Goal: Task Accomplishment & Management: Use online tool/utility

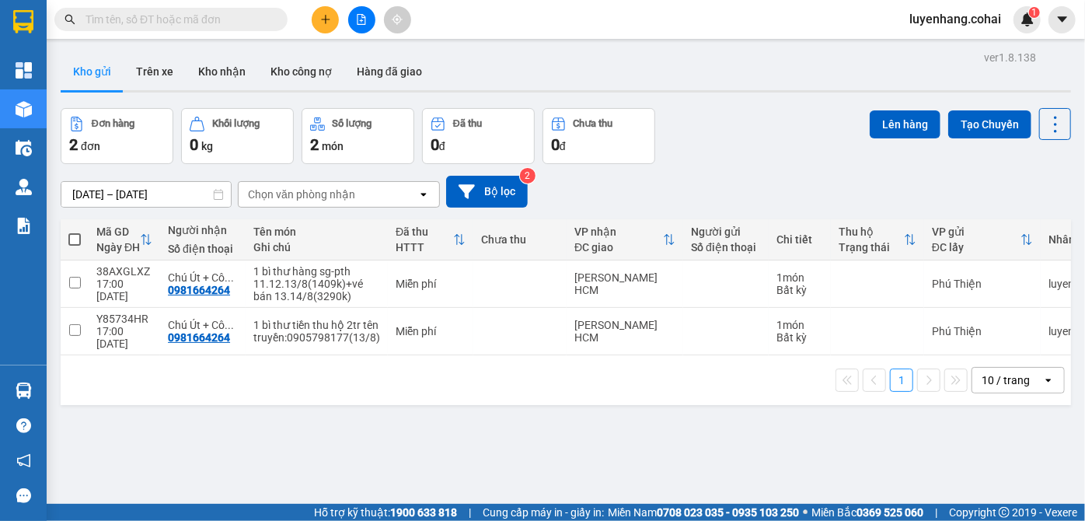
click at [80, 239] on span at bounding box center [74, 239] width 12 height 12
click at [75, 232] on input "checkbox" at bounding box center [75, 232] width 0 height 0
checkbox input "true"
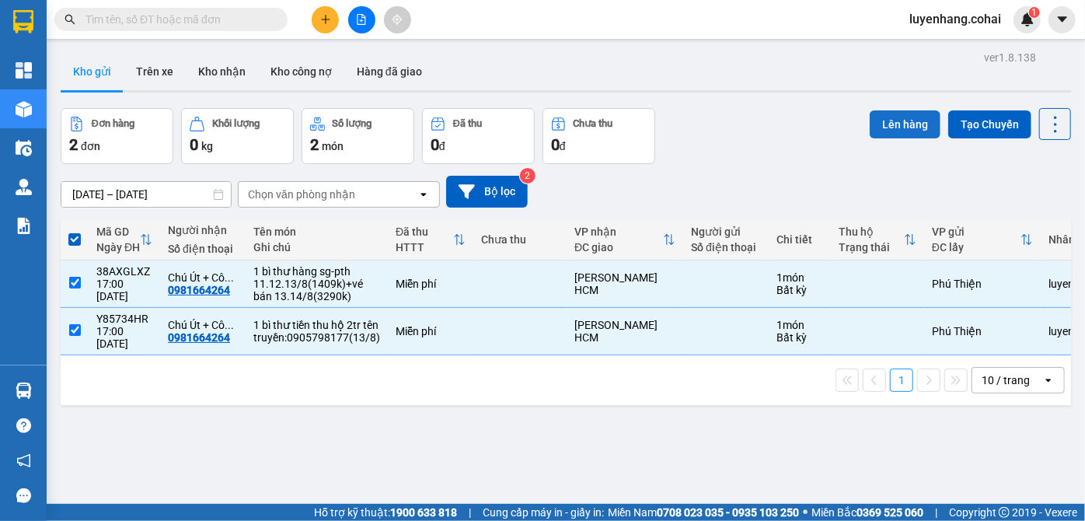
click at [885, 127] on button "Lên hàng" at bounding box center [905, 124] width 71 height 28
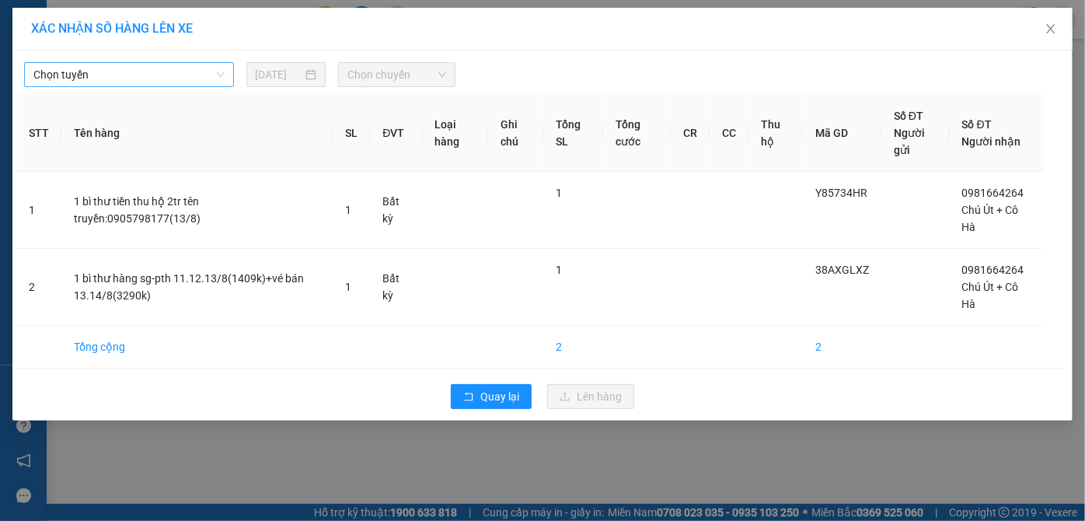
click at [186, 77] on span "Chọn tuyến" at bounding box center [128, 74] width 191 height 23
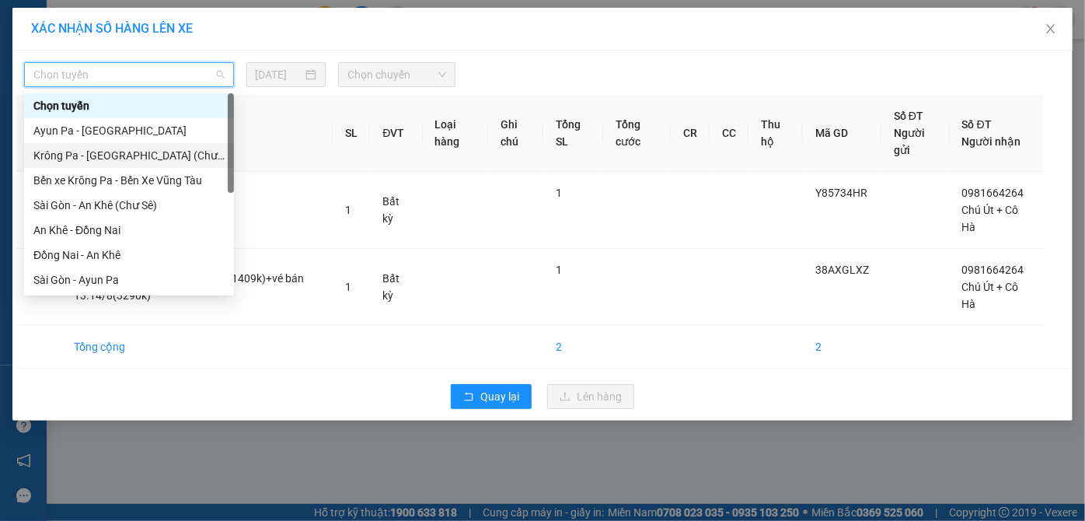
click at [193, 156] on div "Krông Pa - [GEOGRAPHIC_DATA] (Chư RCăm)" at bounding box center [128, 155] width 191 height 17
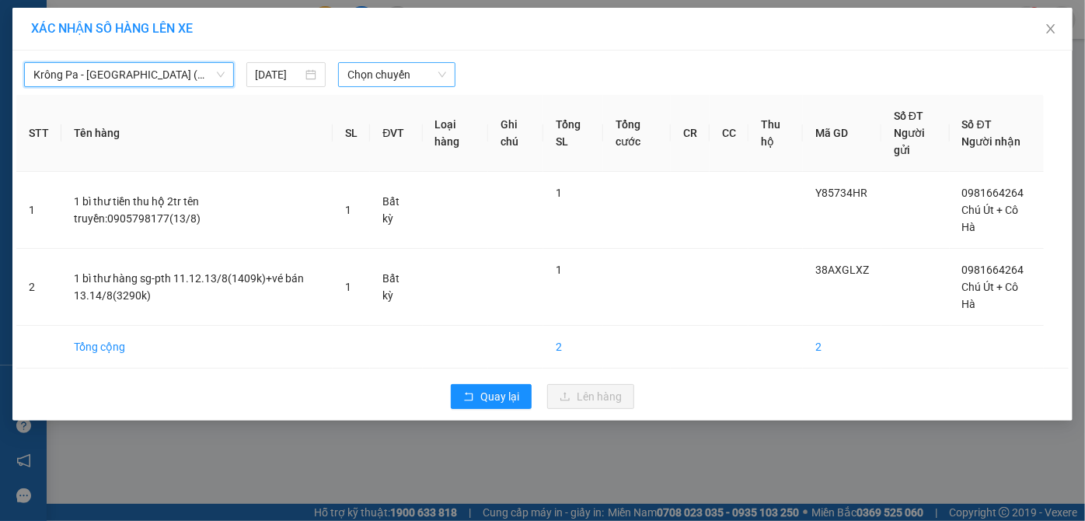
drag, startPoint x: 431, startPoint y: 73, endPoint x: 431, endPoint y: 83, distance: 10.1
click at [431, 76] on span "Chọn chuyến" at bounding box center [396, 74] width 99 height 23
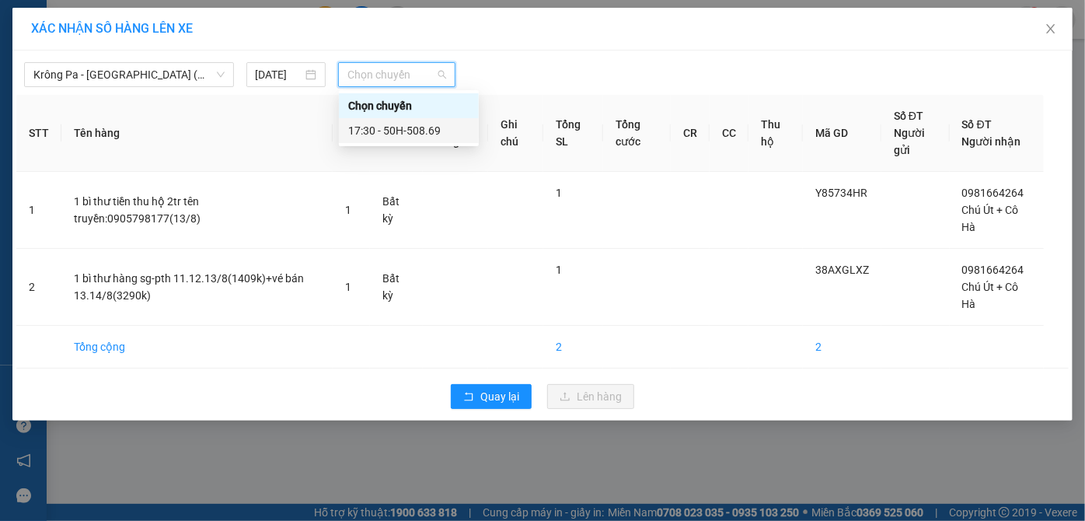
click at [452, 127] on div "17:30 - 50H-508.69" at bounding box center [408, 130] width 121 height 17
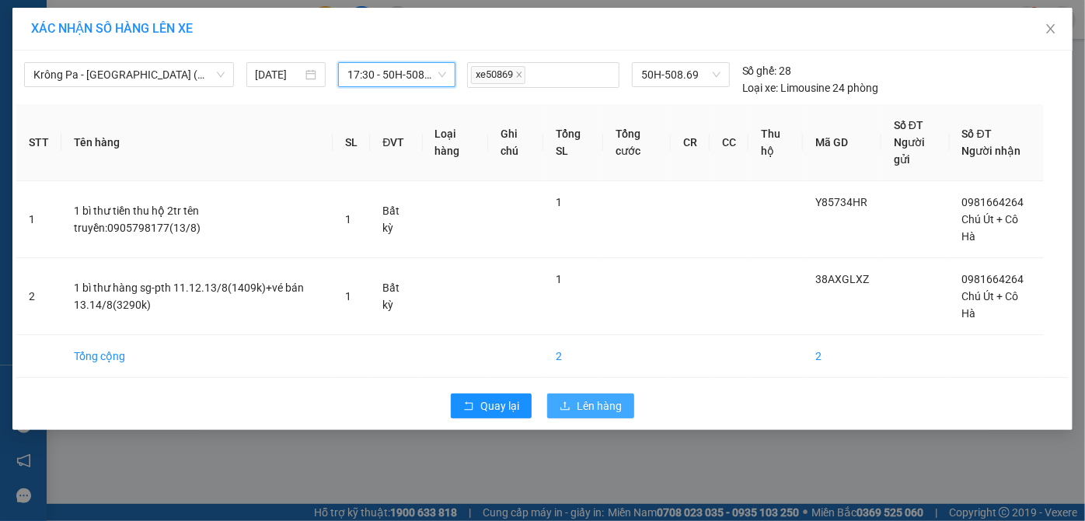
click at [619, 400] on span "Lên hàng" at bounding box center [599, 405] width 45 height 17
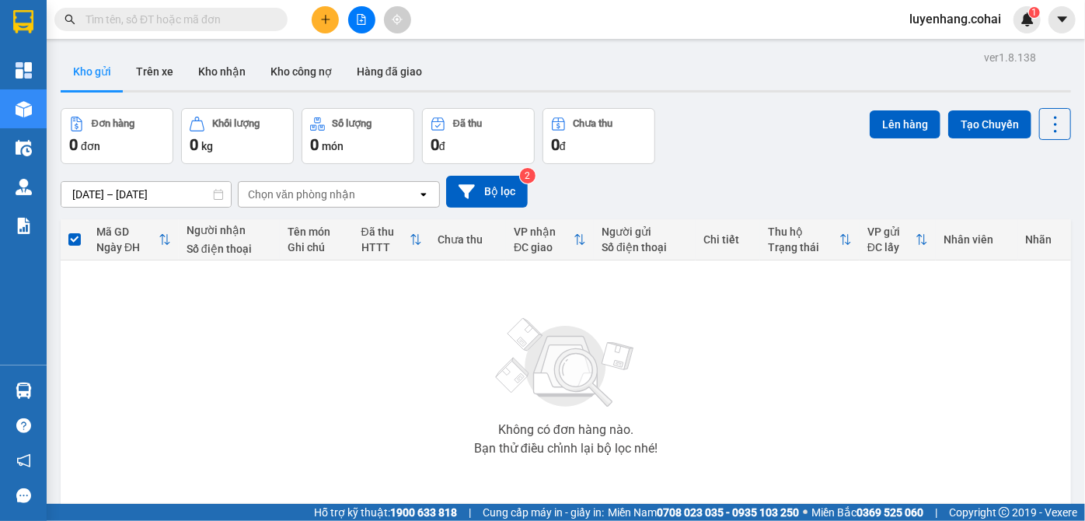
click at [365, 25] on button at bounding box center [361, 19] width 27 height 27
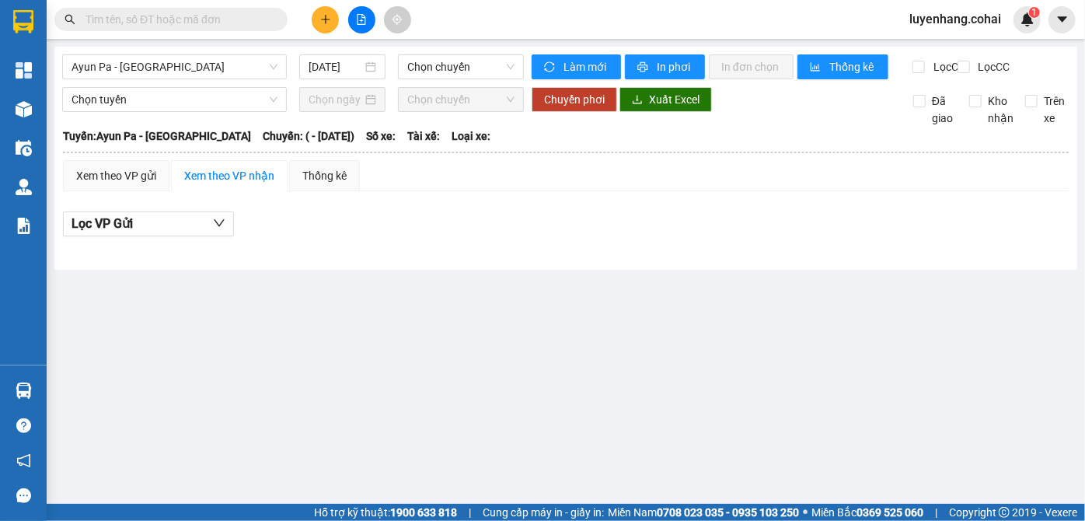
click at [143, 79] on div "Ayun Pa - [GEOGRAPHIC_DATA] [DATE] Chọn chuyến" at bounding box center [293, 66] width 462 height 25
click at [154, 70] on span "Ayun Pa - [GEOGRAPHIC_DATA]" at bounding box center [175, 66] width 206 height 23
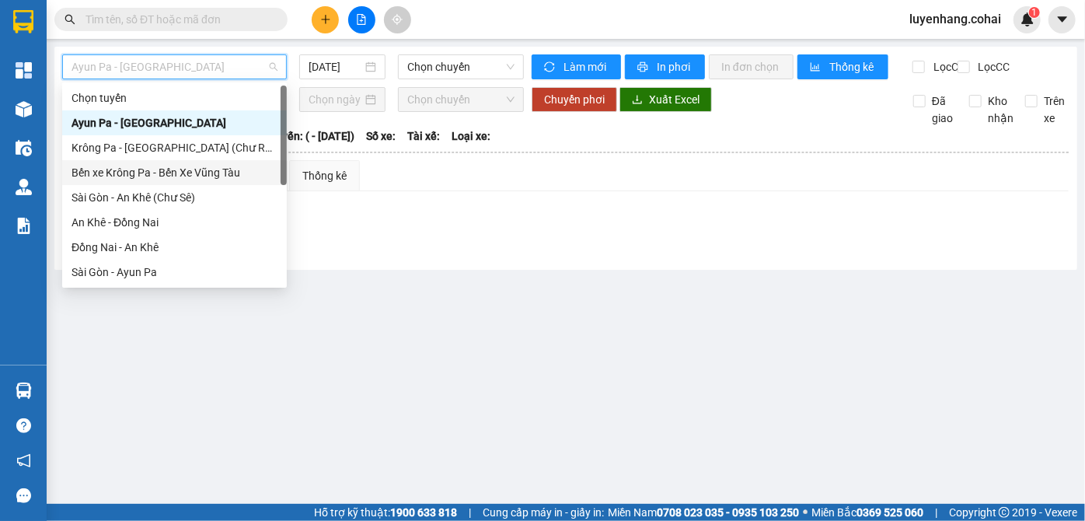
click at [176, 170] on div "Bến xe Krông Pa - Bến Xe Vũng Tàu" at bounding box center [175, 172] width 206 height 17
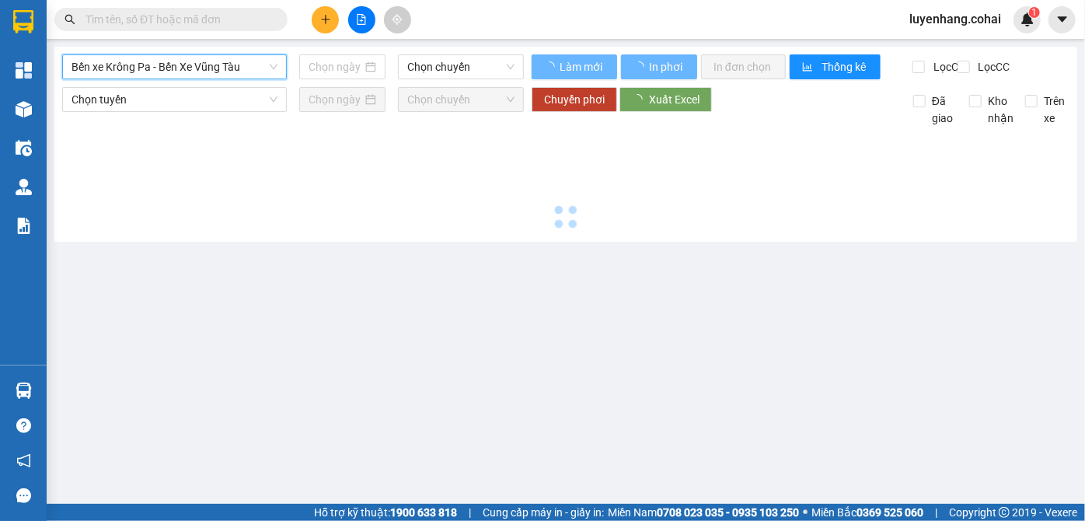
type input "[DATE]"
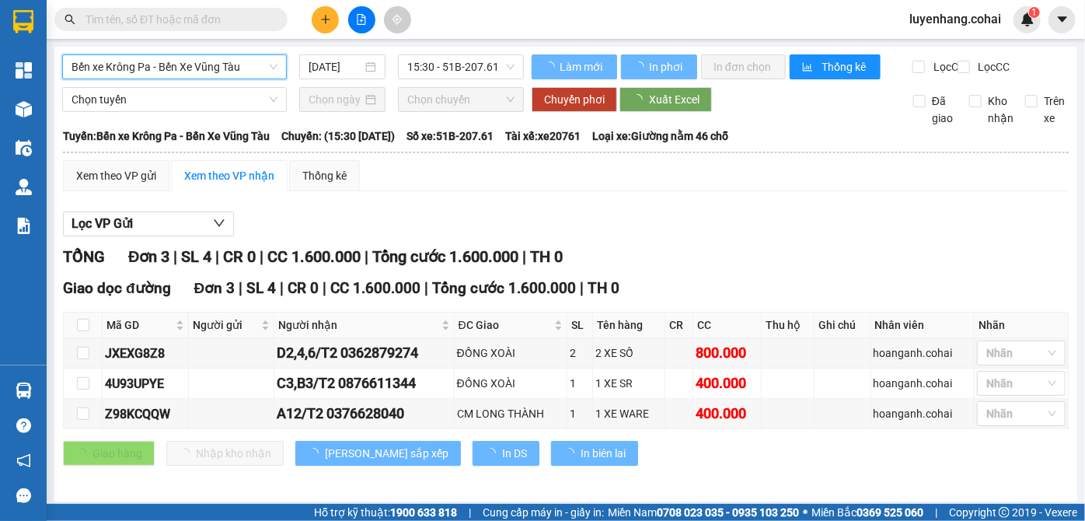
click at [168, 72] on span "Bến xe Krông Pa - Bến Xe Vũng Tàu" at bounding box center [175, 66] width 206 height 23
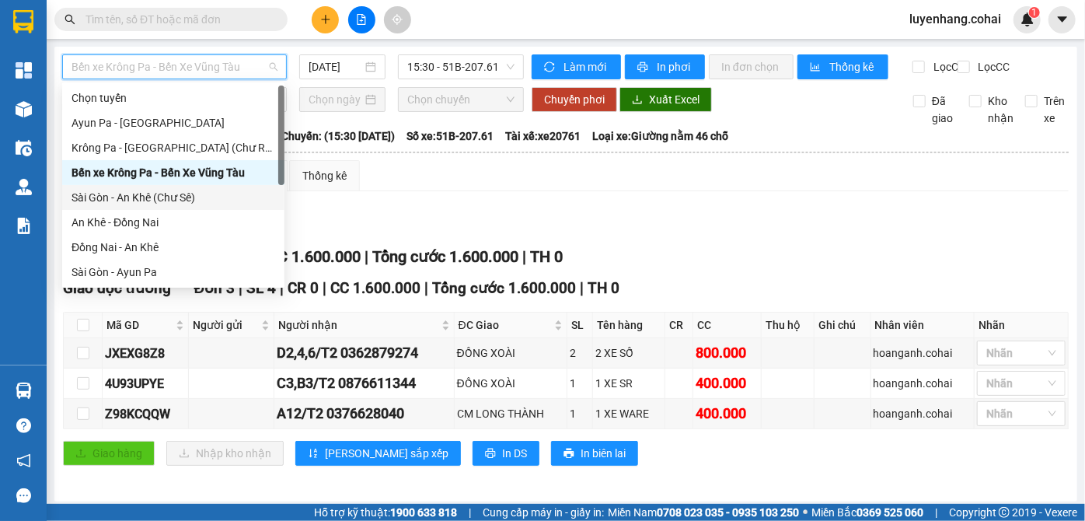
click at [141, 203] on div "Sài Gòn - An Khê (Chư Sê)" at bounding box center [174, 197] width 204 height 17
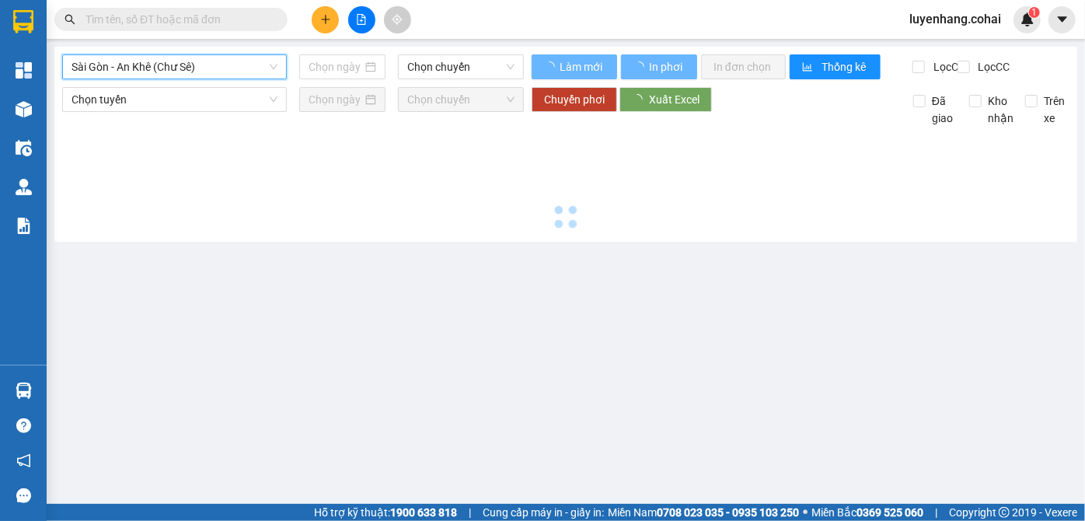
type input "[DATE]"
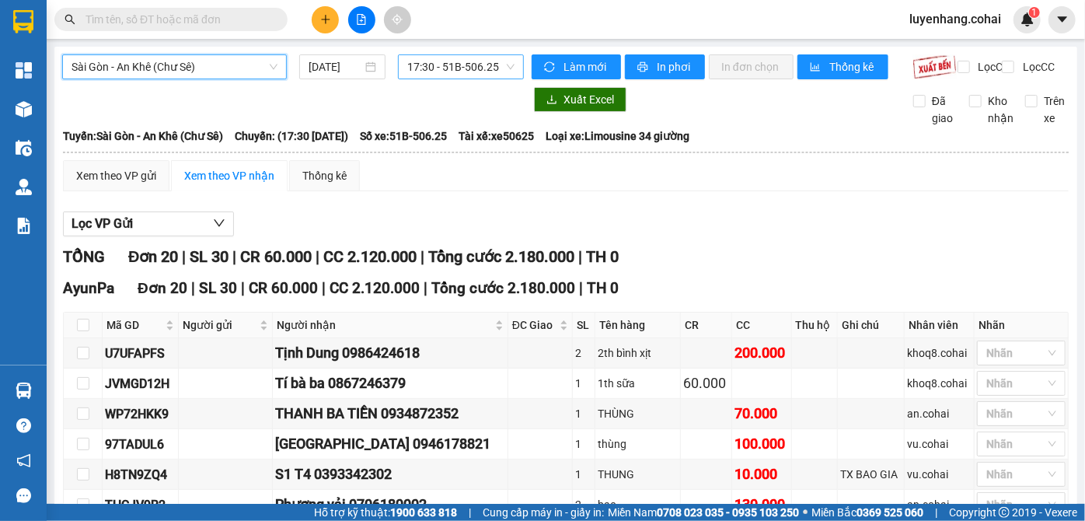
click at [487, 64] on span "17:30 - 51B-506.25" at bounding box center [460, 66] width 107 height 23
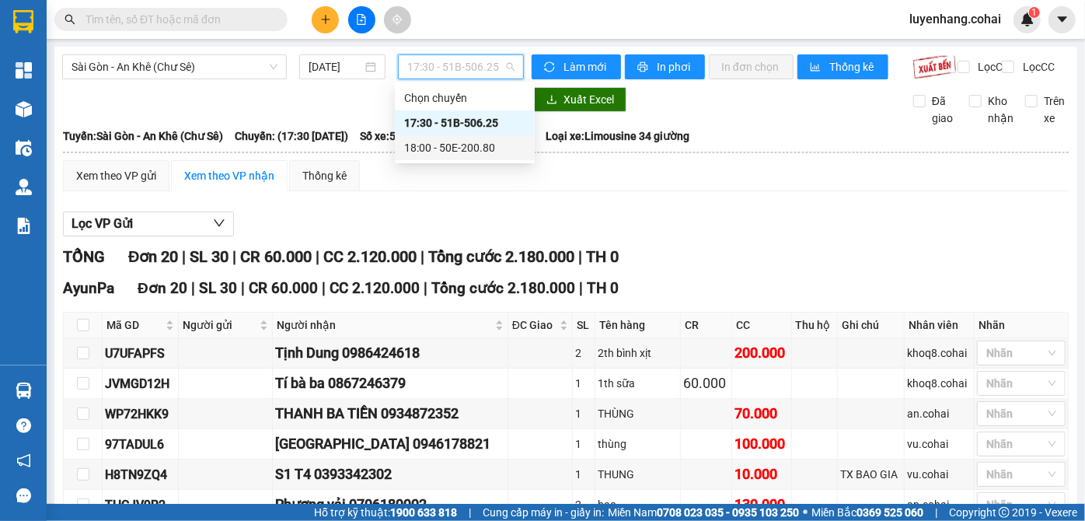
click at [489, 153] on div "18:00 - 50E-200.80" at bounding box center [464, 147] width 121 height 17
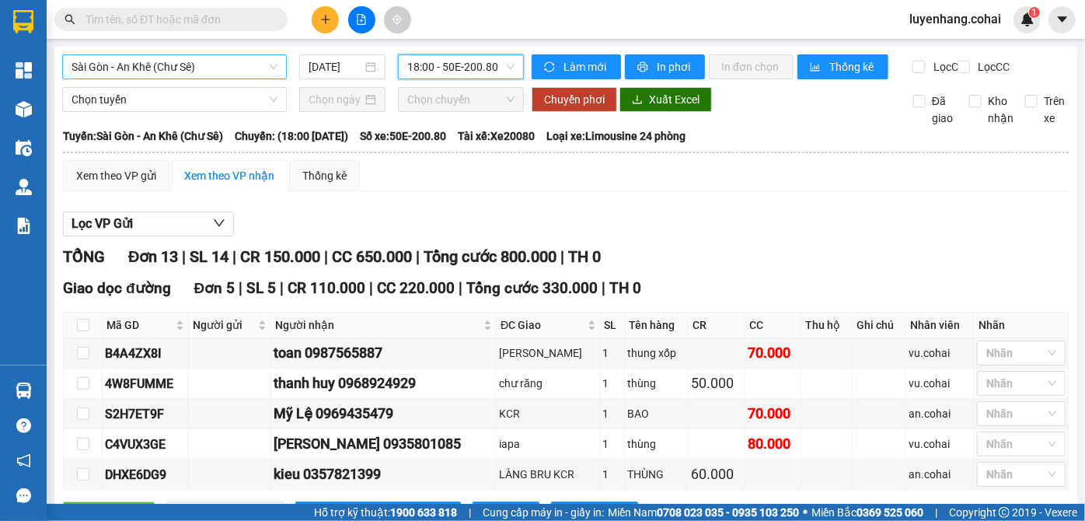
click at [222, 67] on span "Sài Gòn - An Khê (Chư Sê)" at bounding box center [175, 66] width 206 height 23
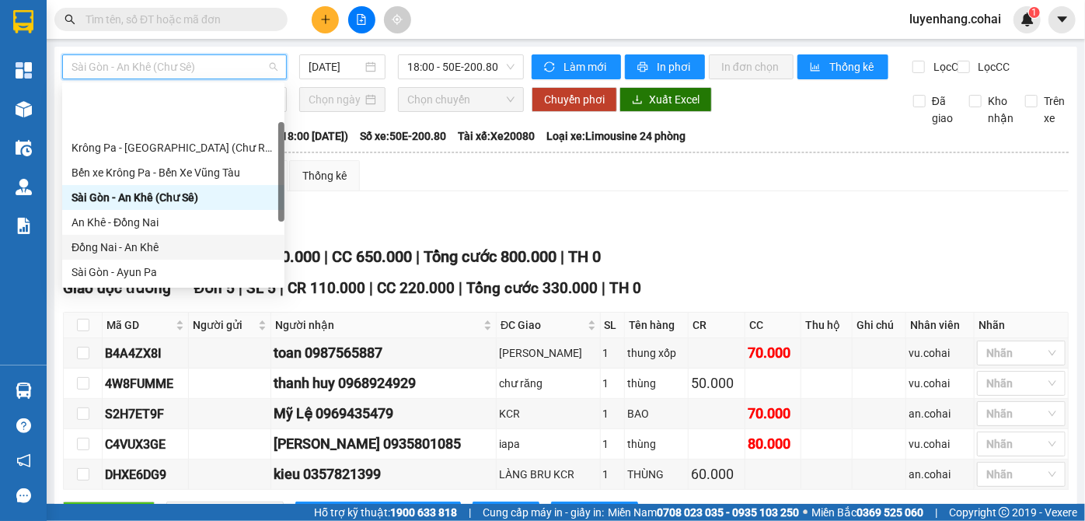
scroll to position [70, 0]
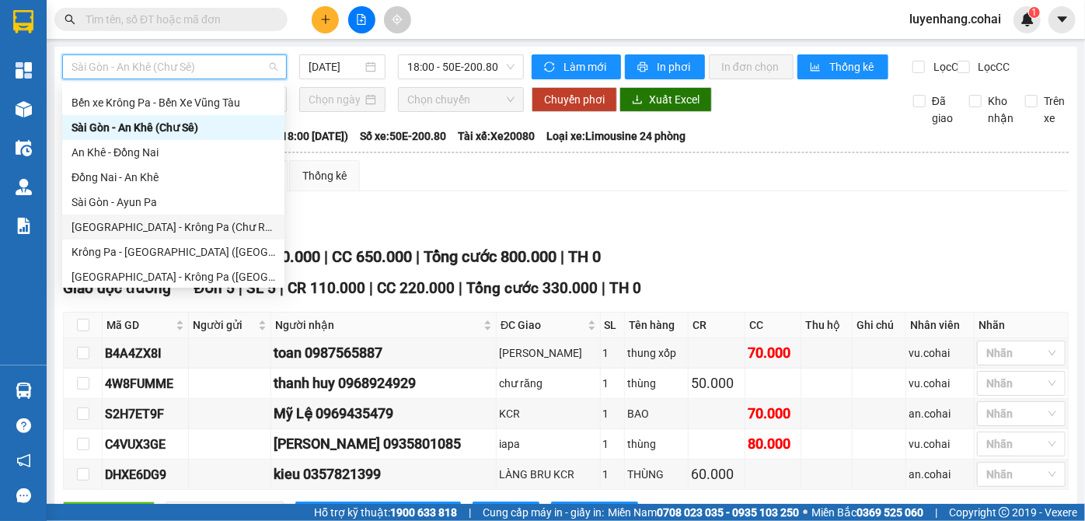
click at [183, 235] on div "[GEOGRAPHIC_DATA] - Krông Pa (Chư RCăm)" at bounding box center [174, 226] width 204 height 17
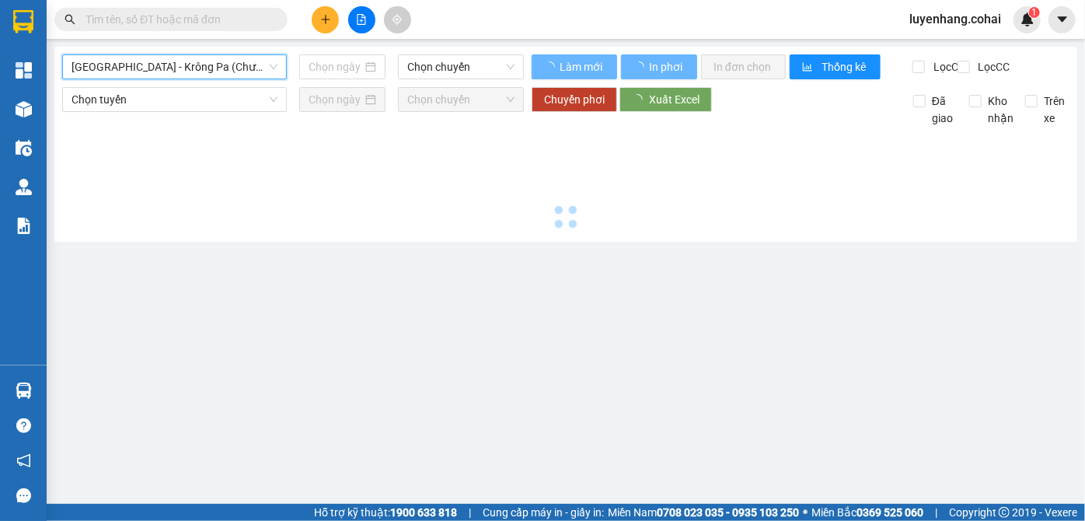
type input "[DATE]"
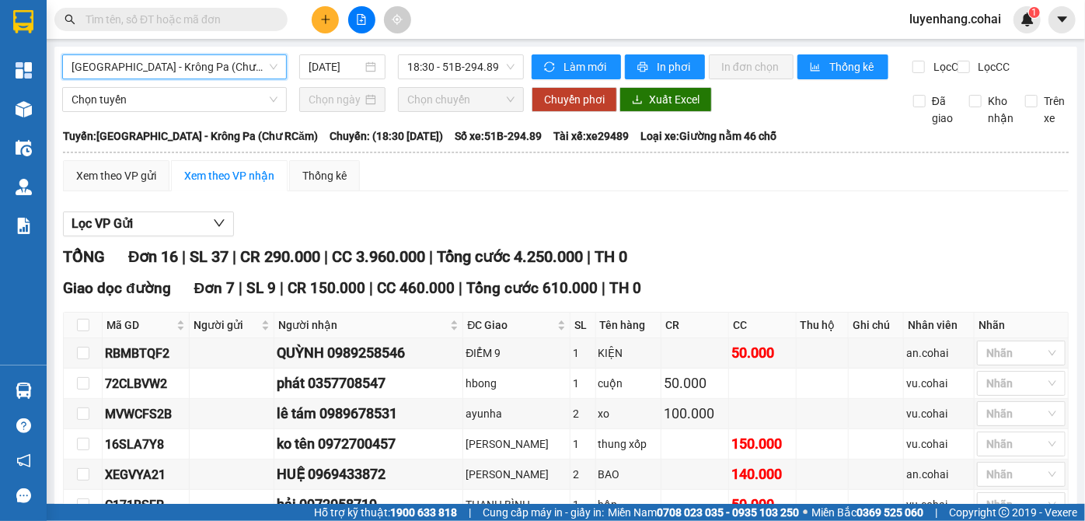
click at [209, 68] on span "[GEOGRAPHIC_DATA] - Krông Pa (Chư RCăm)" at bounding box center [175, 66] width 206 height 23
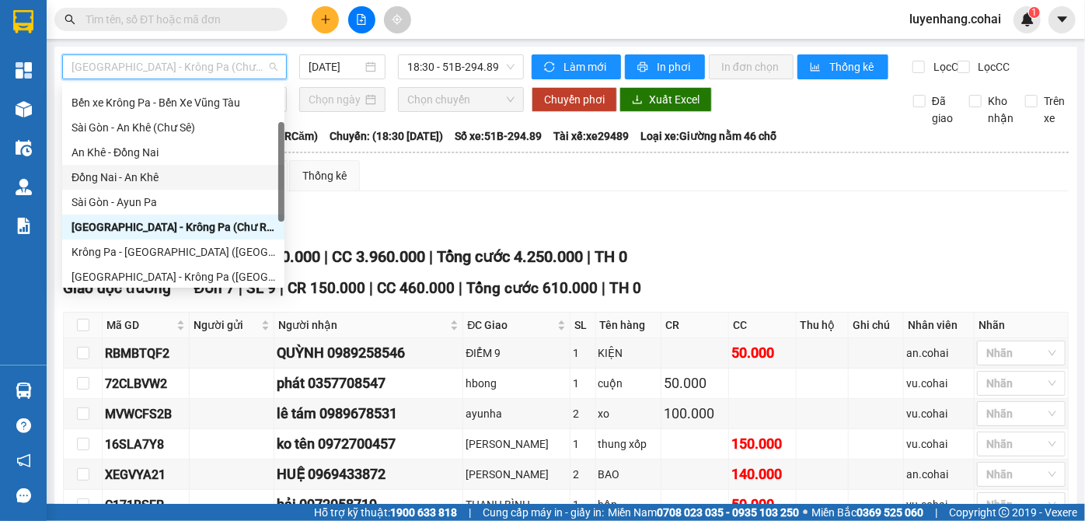
click at [197, 173] on div "Đồng Nai - An Khê" at bounding box center [174, 177] width 204 height 17
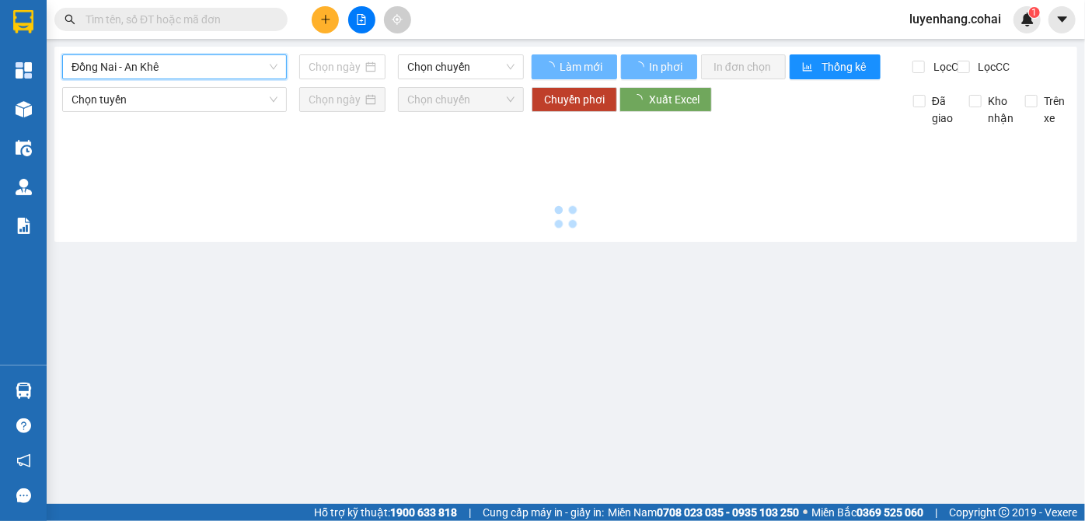
type input "[DATE]"
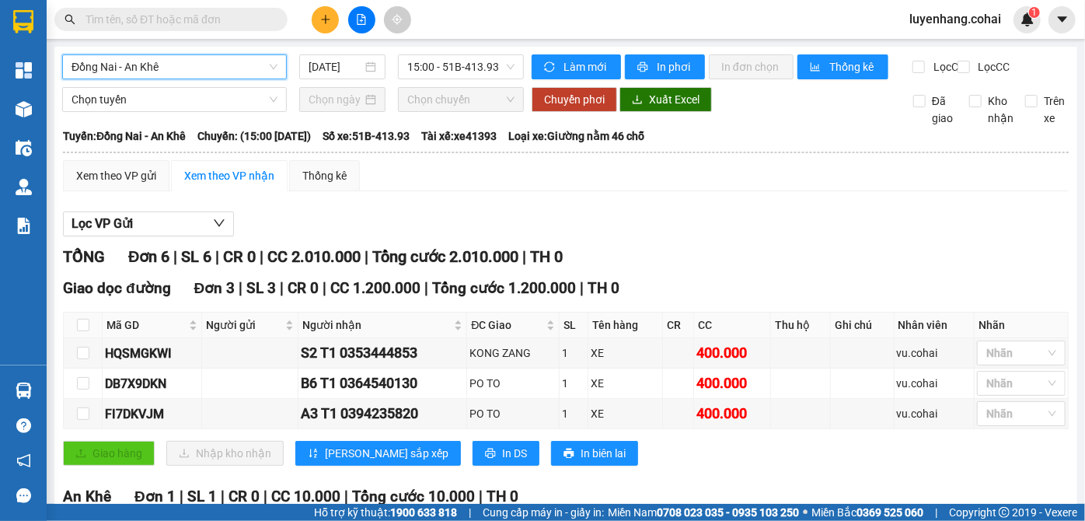
click at [165, 61] on span "Đồng Nai - An Khê" at bounding box center [175, 66] width 206 height 23
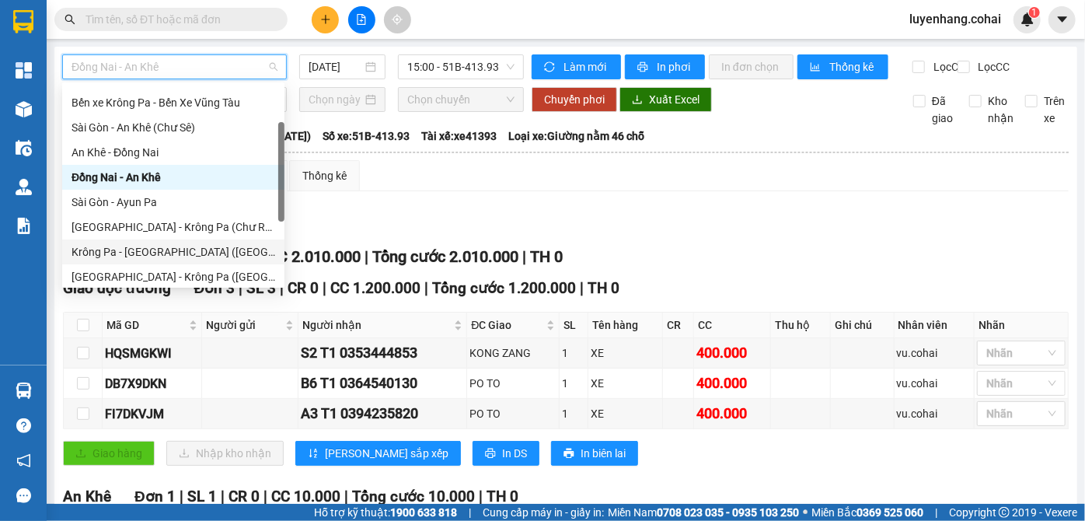
scroll to position [141, 0]
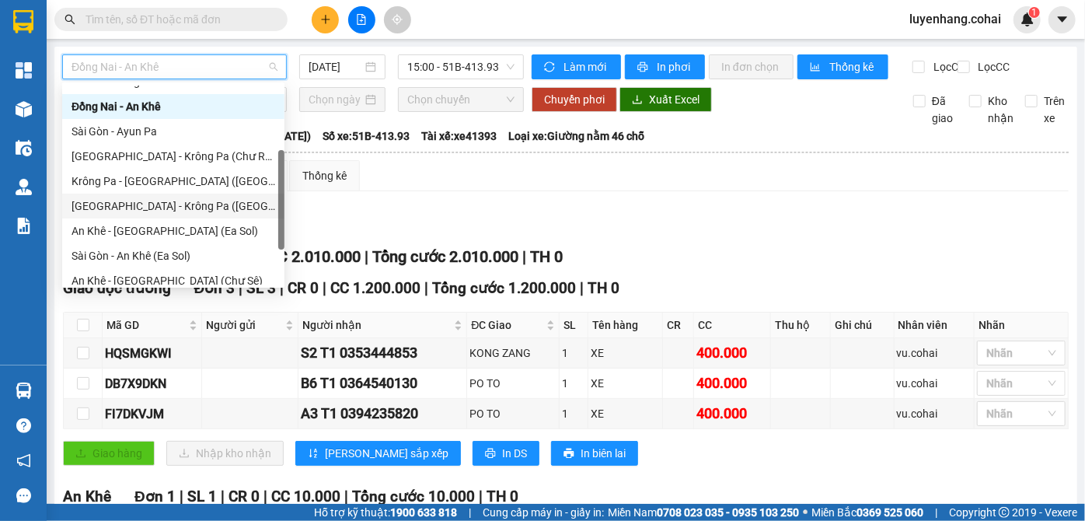
click at [187, 200] on div "[GEOGRAPHIC_DATA] - Krông Pa ([GEOGRAPHIC_DATA])" at bounding box center [174, 205] width 204 height 17
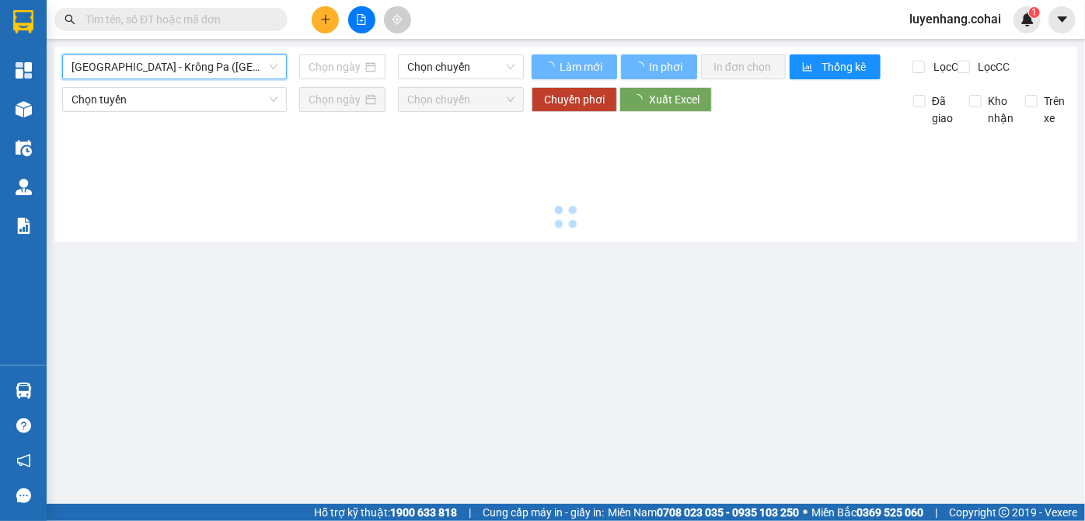
type input "[DATE]"
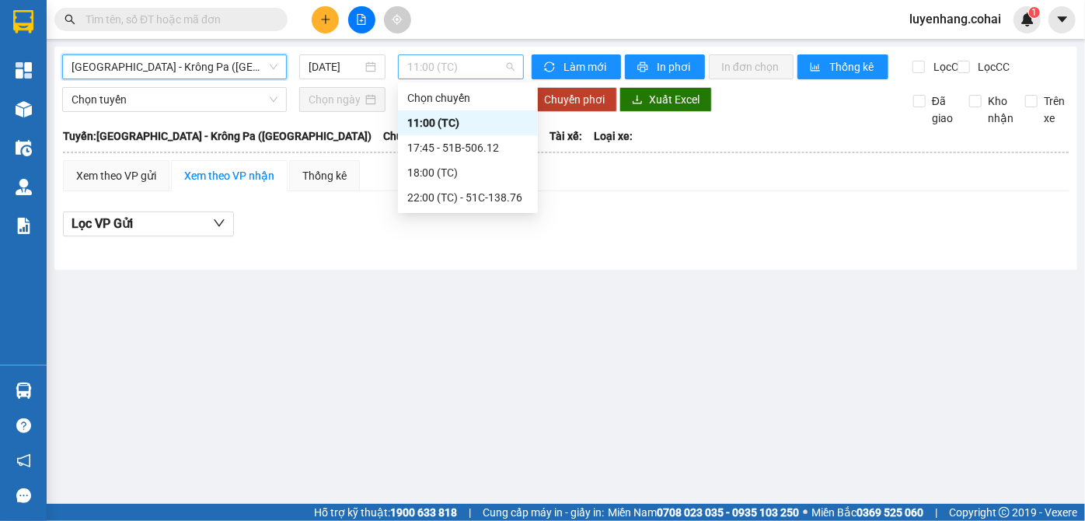
click at [498, 69] on span "11:00 (TC)" at bounding box center [460, 66] width 107 height 23
click at [499, 154] on div "17:45 - 51B-506.12" at bounding box center [467, 147] width 121 height 17
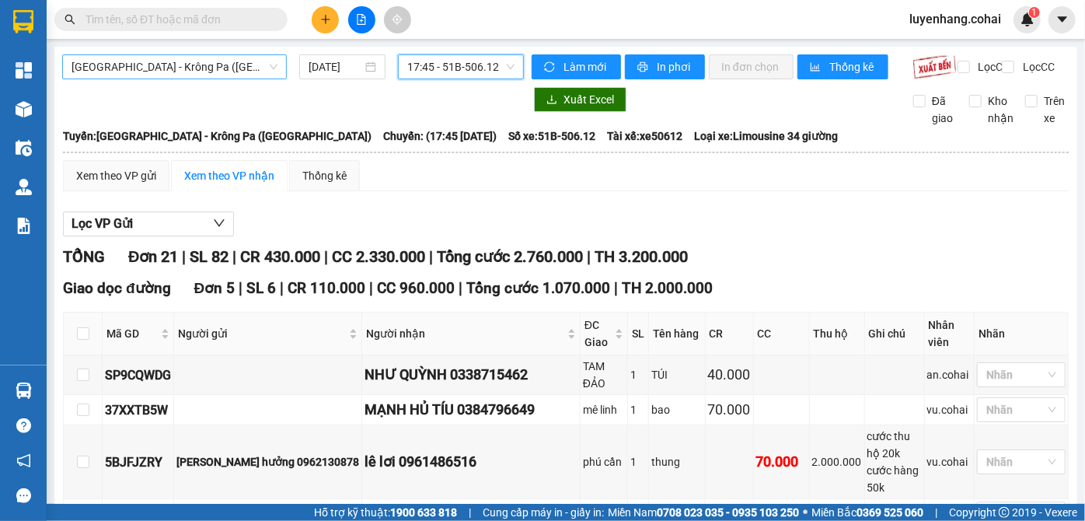
click at [235, 68] on span "[GEOGRAPHIC_DATA] - Krông Pa ([GEOGRAPHIC_DATA])" at bounding box center [175, 66] width 206 height 23
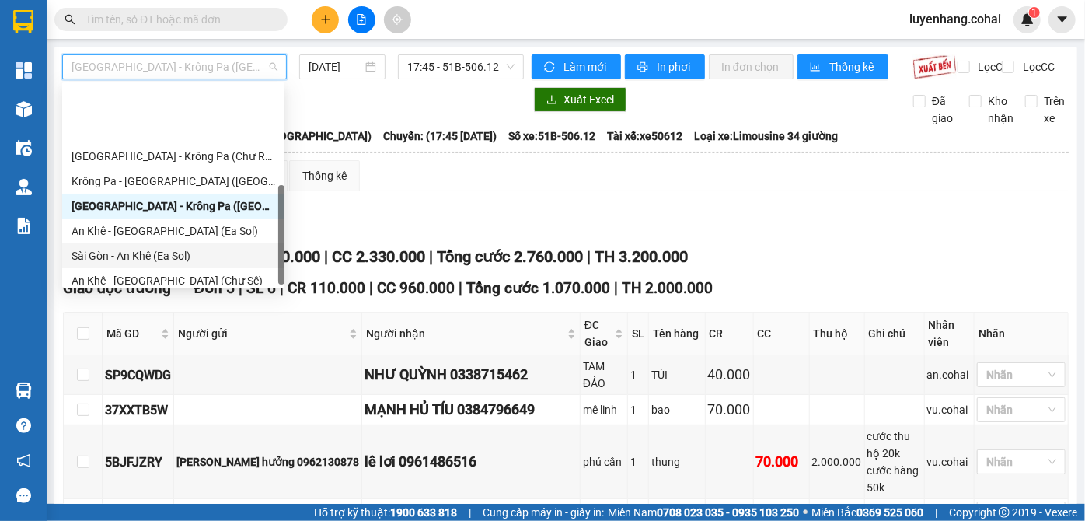
scroll to position [224, 0]
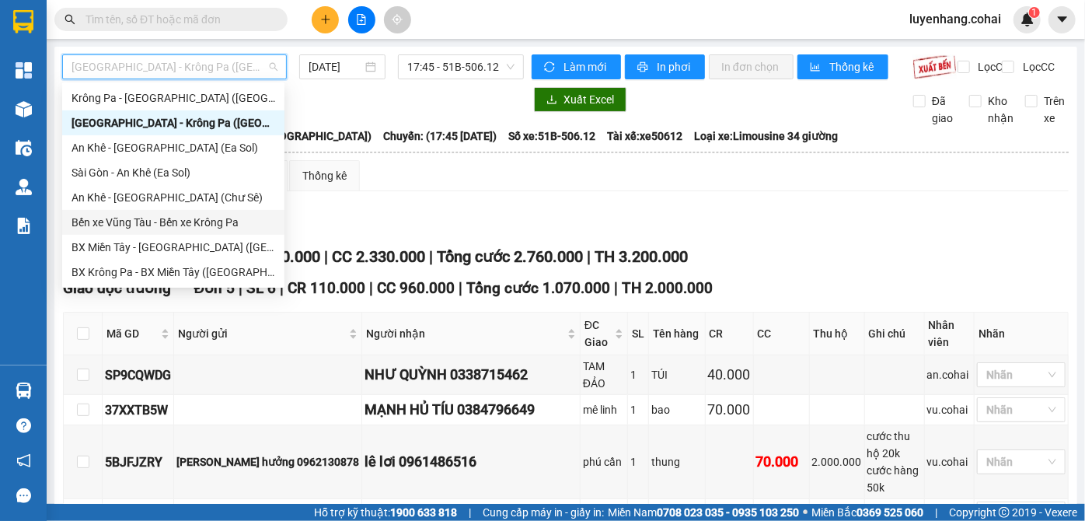
click at [209, 225] on div "Bến xe Vũng Tàu - Bến xe Krông Pa" at bounding box center [174, 222] width 204 height 17
type input "[DATE]"
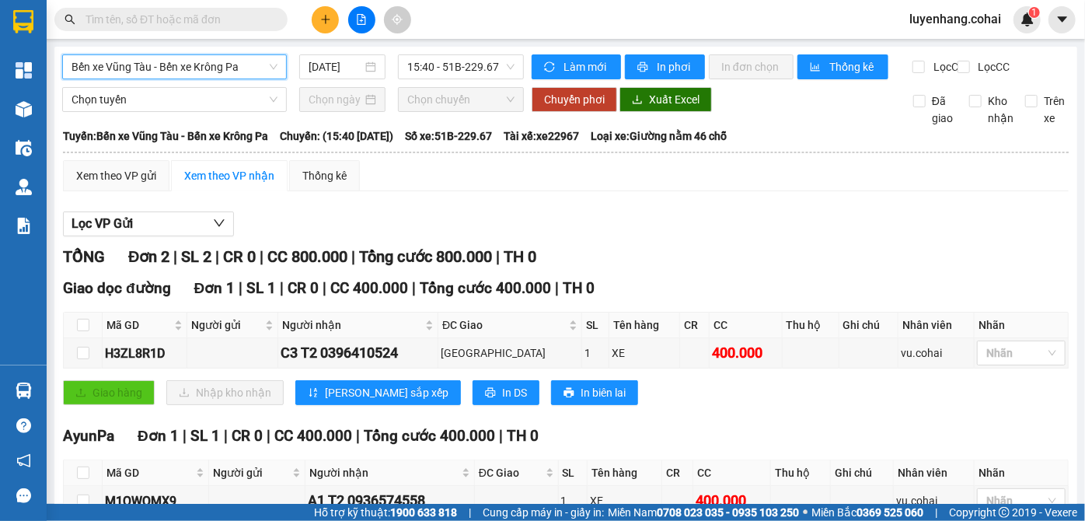
click at [211, 64] on span "Bến xe Vũng Tàu - Bến xe Krông Pa" at bounding box center [175, 66] width 206 height 23
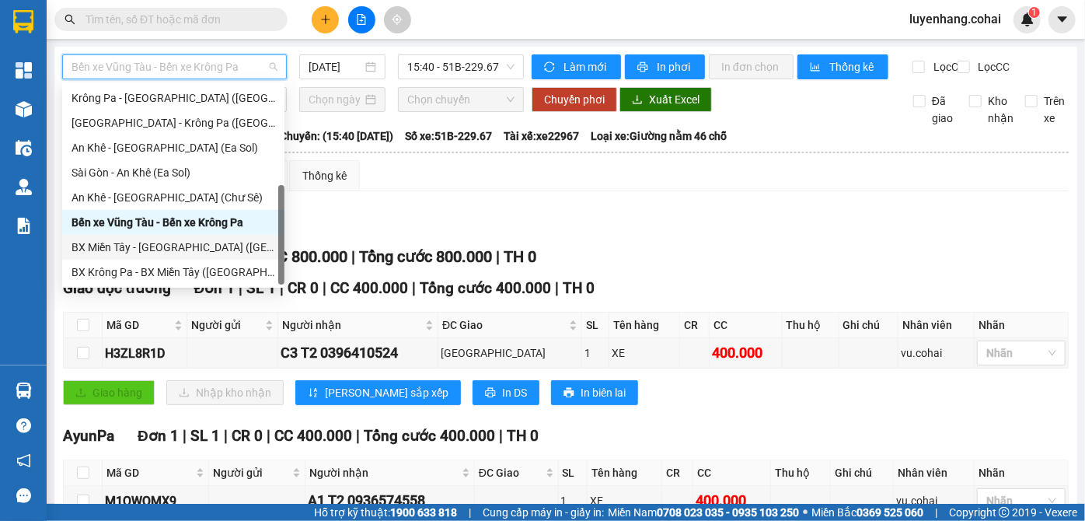
click at [214, 253] on div "BX Miền Tây - [GEOGRAPHIC_DATA] ([GEOGRAPHIC_DATA] - [GEOGRAPHIC_DATA])" at bounding box center [174, 247] width 204 height 17
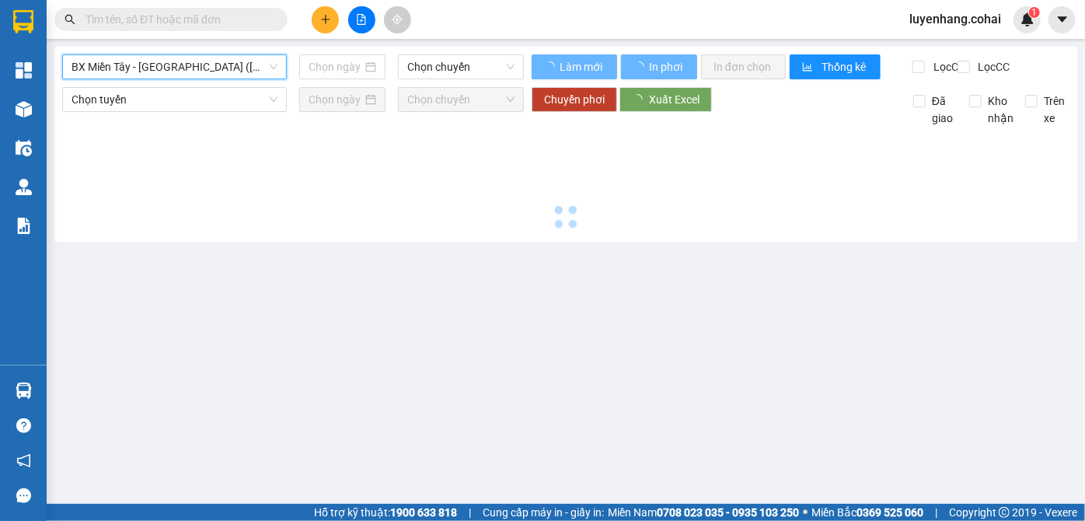
type input "[DATE]"
